Goal: Navigation & Orientation: Find specific page/section

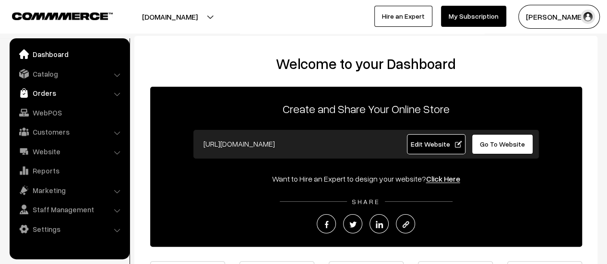
click at [45, 94] on link "Orders" at bounding box center [69, 92] width 114 height 17
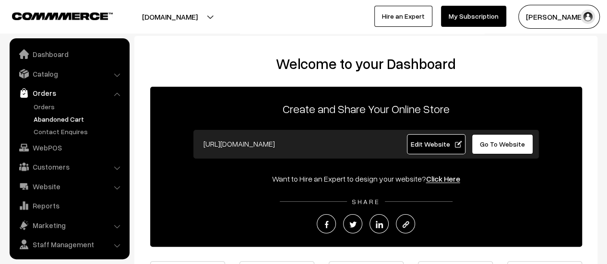
click at [43, 117] on link "Abandoned Cart" at bounding box center [78, 119] width 95 height 10
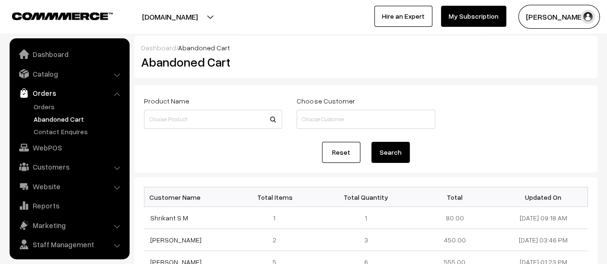
scroll to position [22, 0]
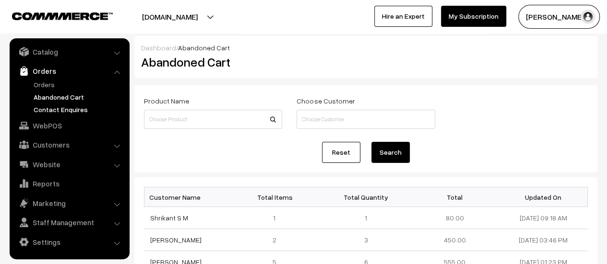
click at [46, 110] on link "Contact Enquires" at bounding box center [78, 110] width 95 height 10
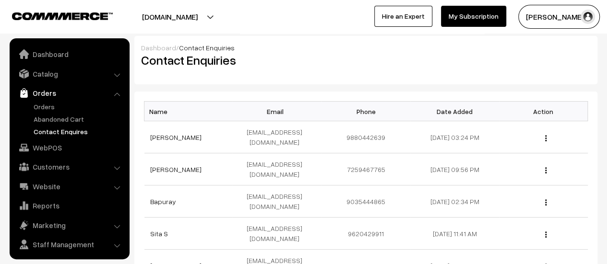
scroll to position [22, 0]
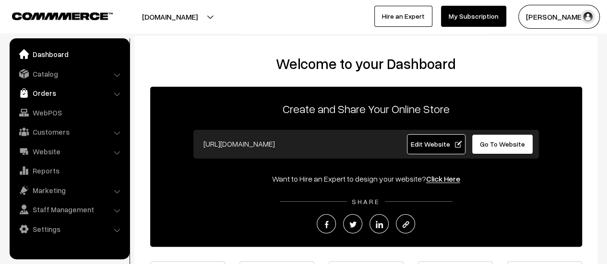
click at [34, 98] on link "Orders" at bounding box center [69, 92] width 114 height 17
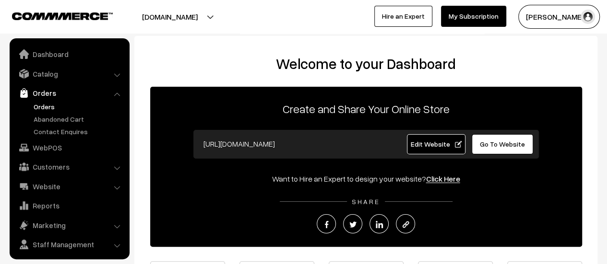
click at [41, 106] on link "Orders" at bounding box center [78, 107] width 95 height 10
click at [34, 104] on link "Orders" at bounding box center [78, 107] width 95 height 10
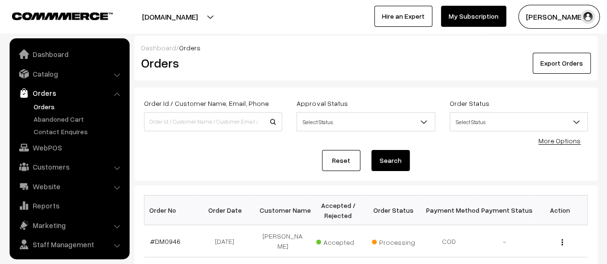
scroll to position [22, 0]
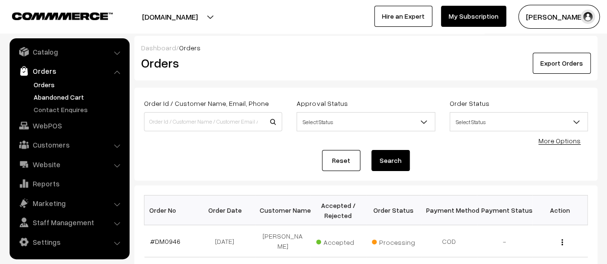
click at [38, 94] on link "Abandoned Cart" at bounding box center [78, 97] width 95 height 10
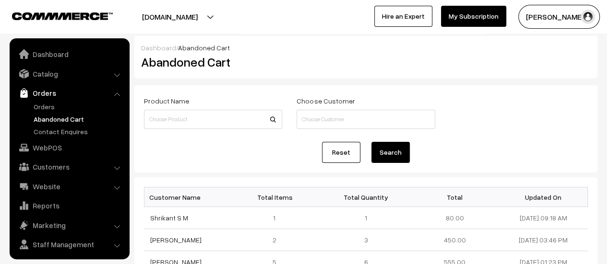
scroll to position [22, 0]
